Goal: Transaction & Acquisition: Purchase product/service

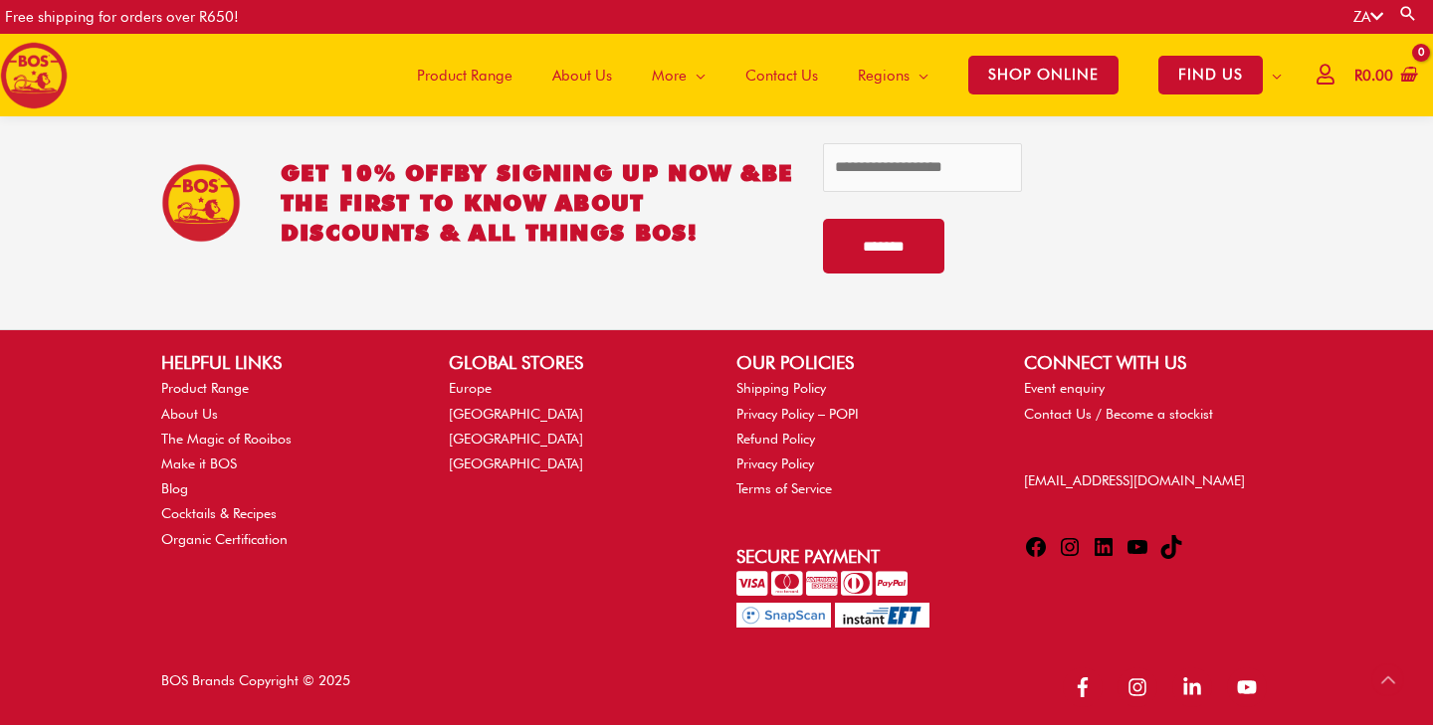
scroll to position [4307, 0]
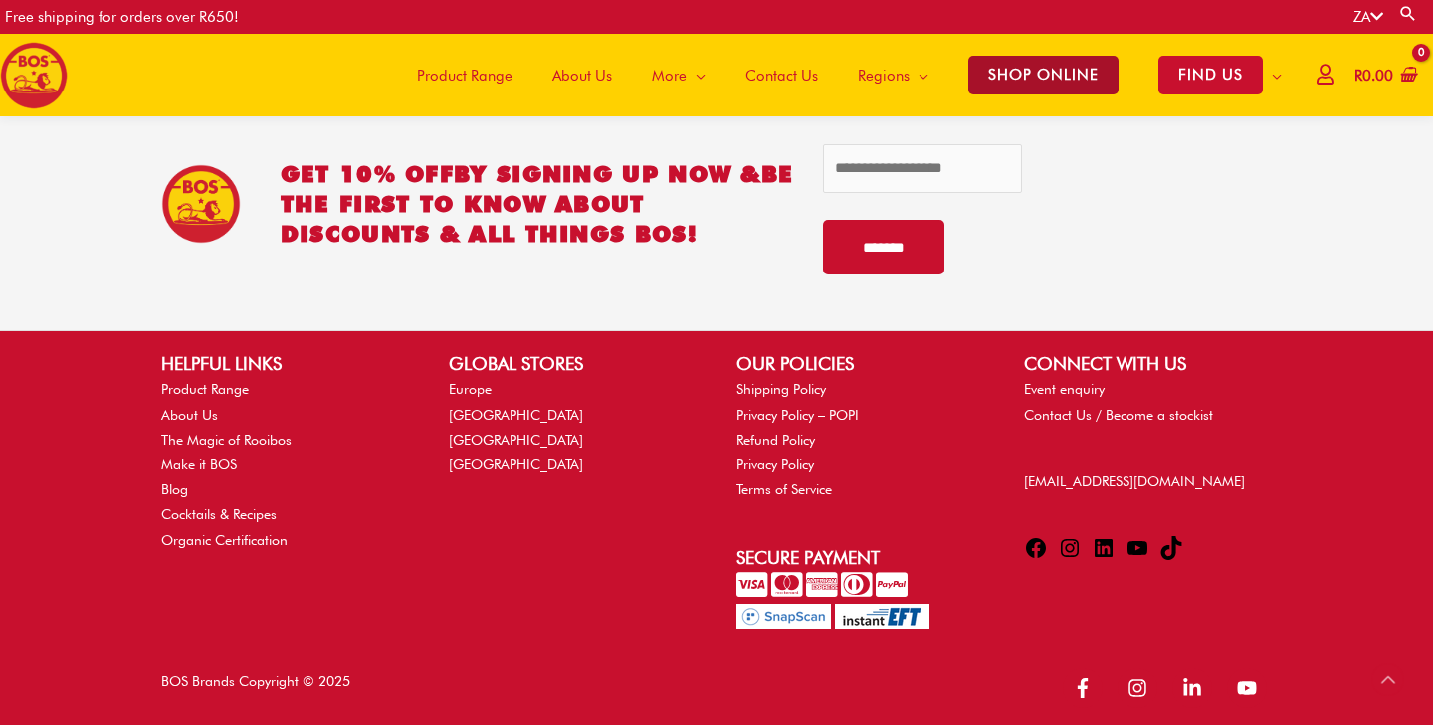
click at [1052, 70] on span "SHOP ONLINE" at bounding box center [1043, 75] width 150 height 39
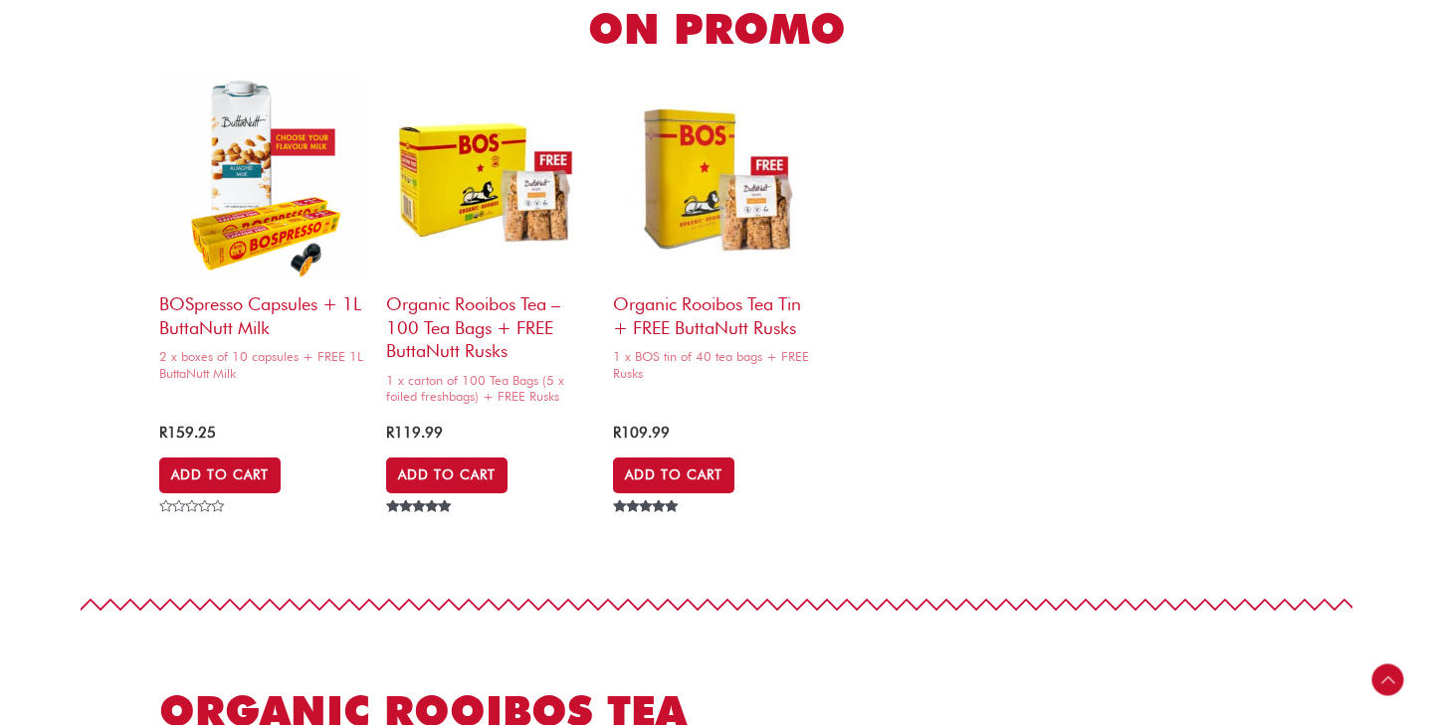
scroll to position [1075, 0]
